Goal: Task Accomplishment & Management: Use online tool/utility

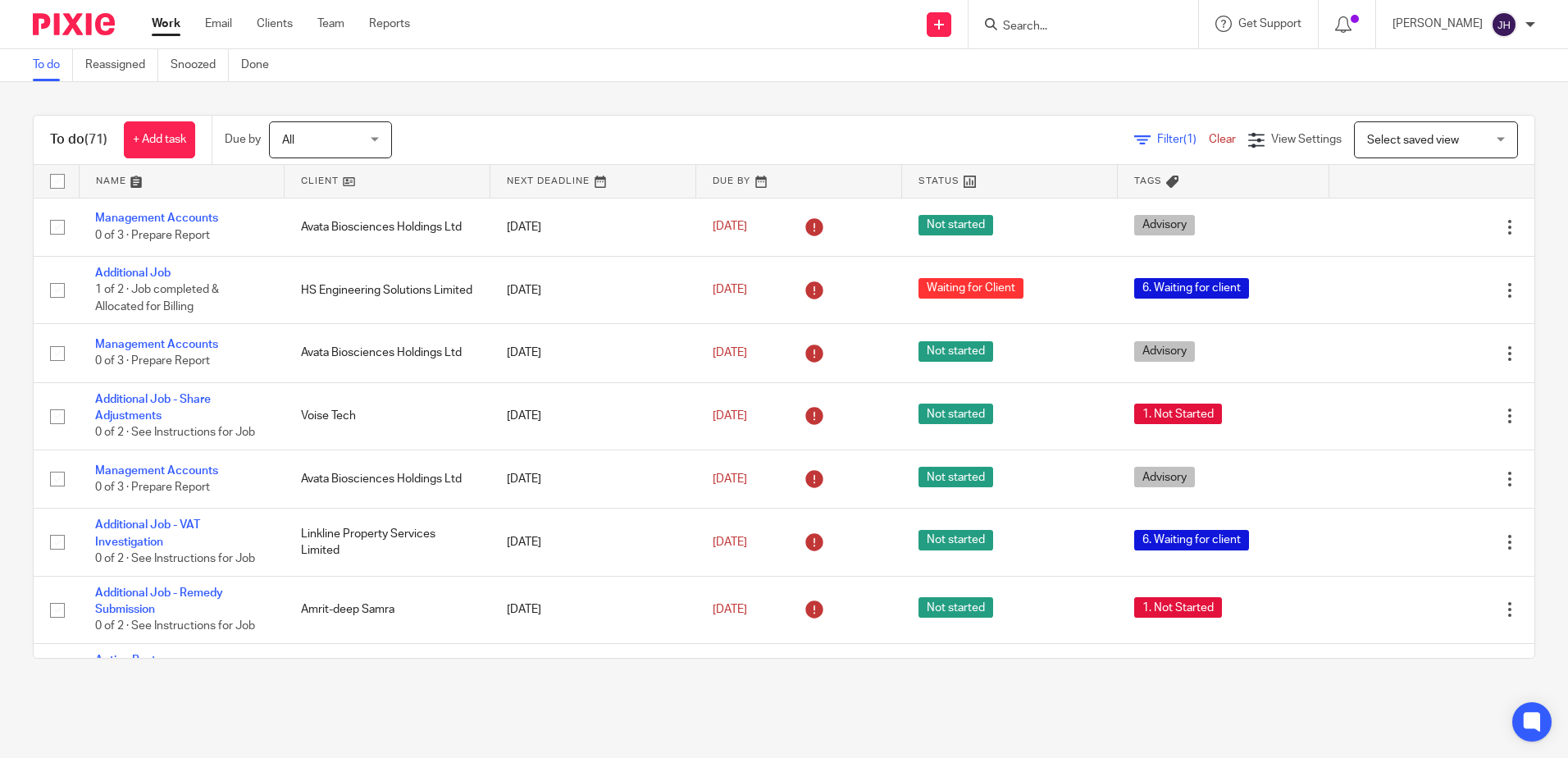
click at [132, 178] on link at bounding box center [182, 181] width 205 height 33
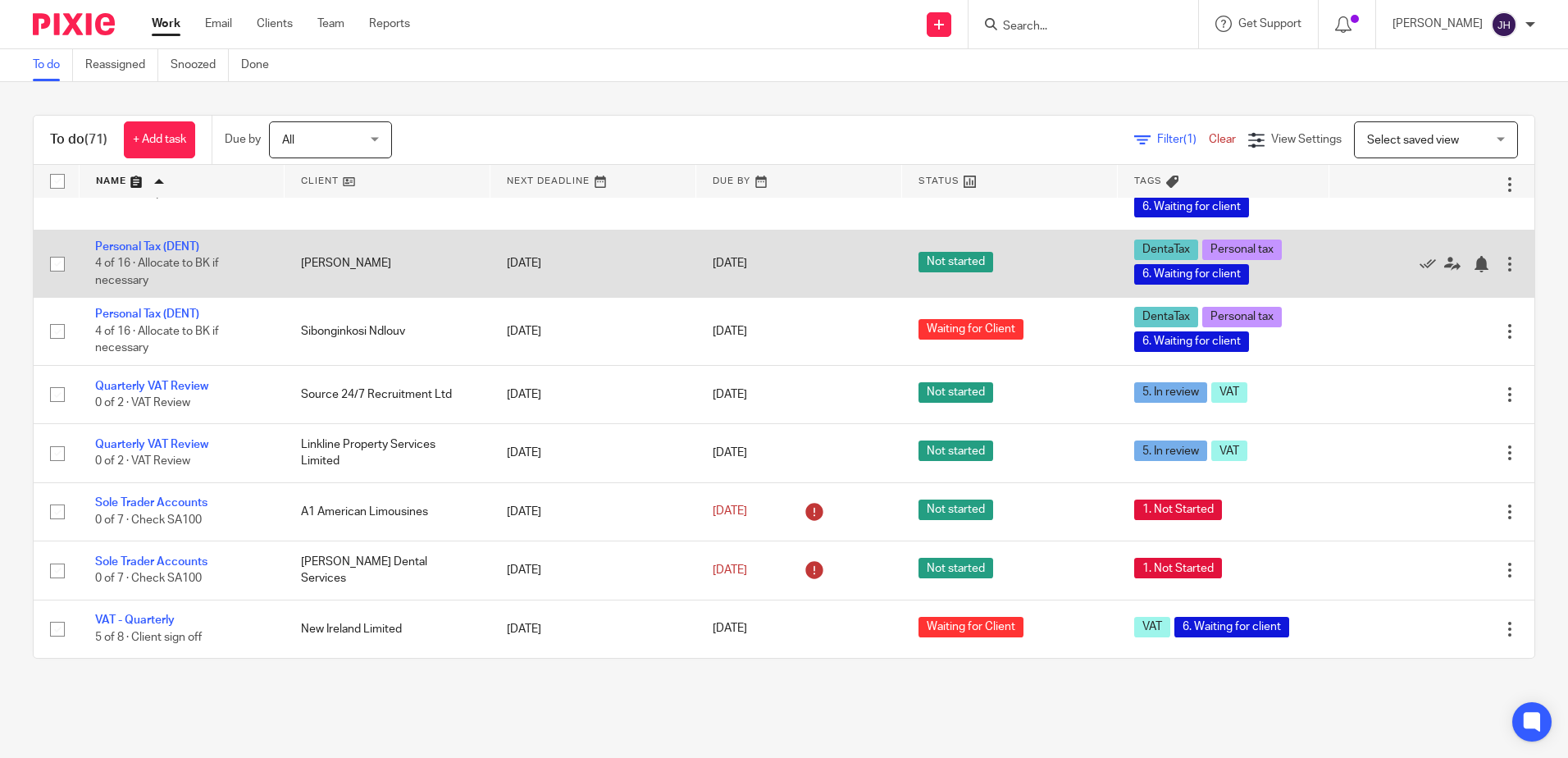
scroll to position [4640, 0]
